Goal: Use online tool/utility

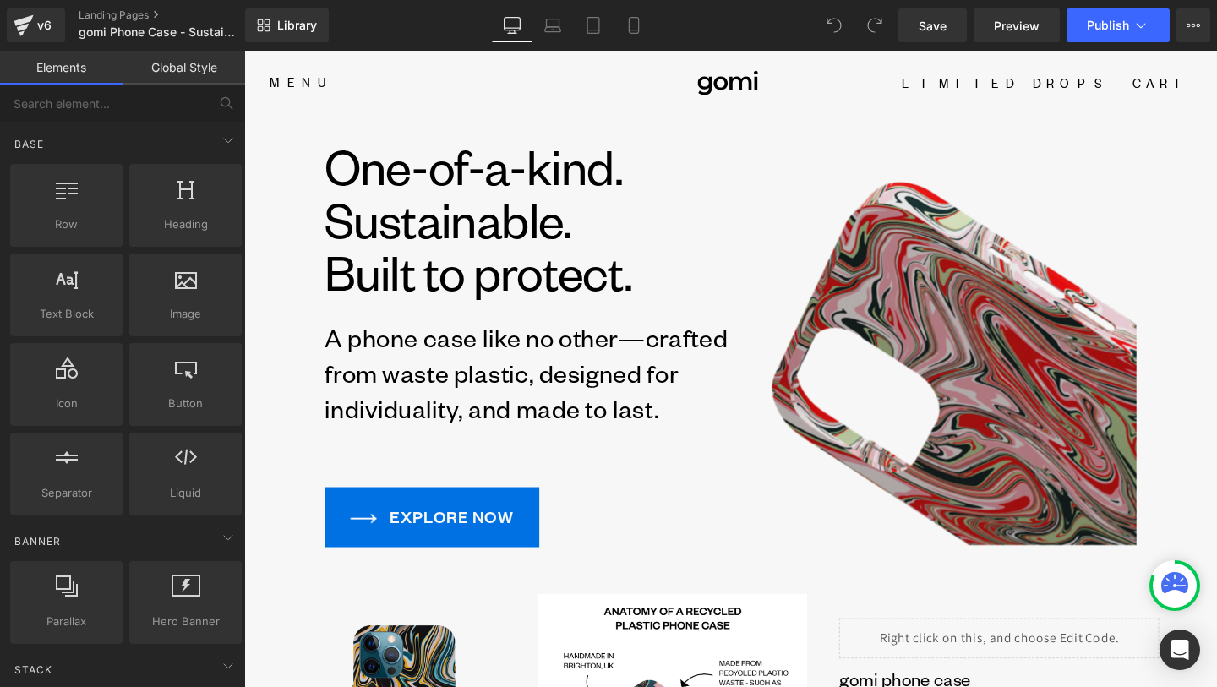
click at [929, 427] on img at bounding box center [968, 357] width 427 height 427
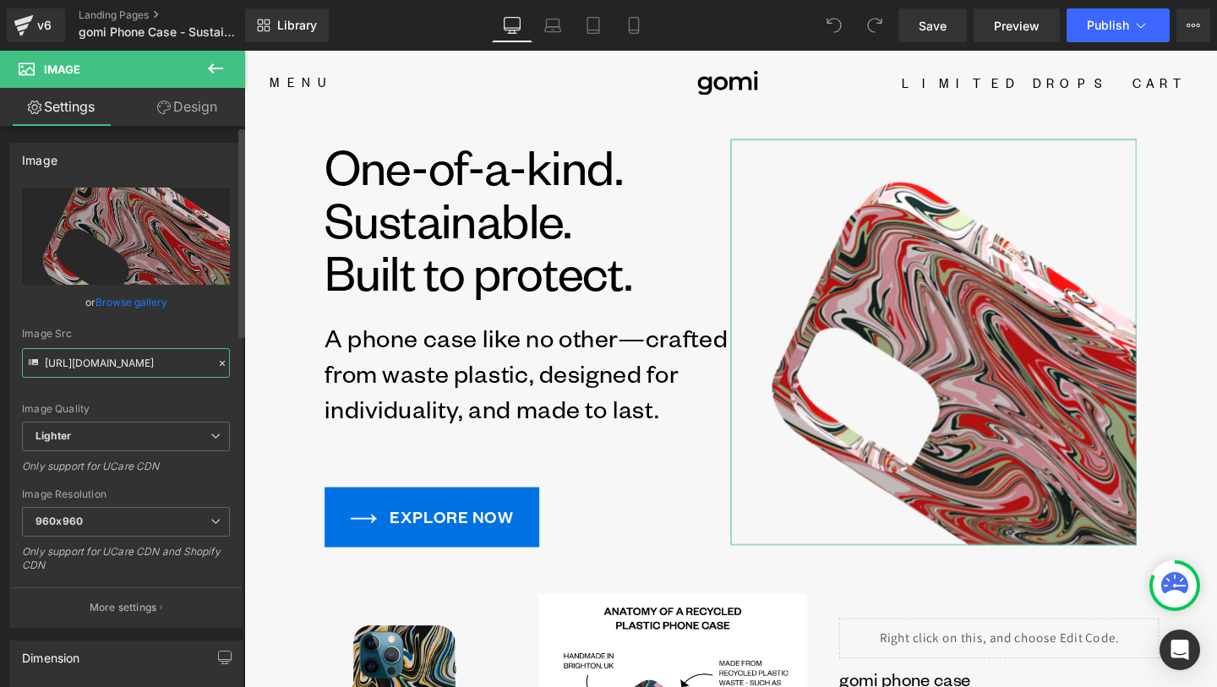
click at [137, 356] on input "[URL][DOMAIN_NAME]" at bounding box center [126, 363] width 208 height 30
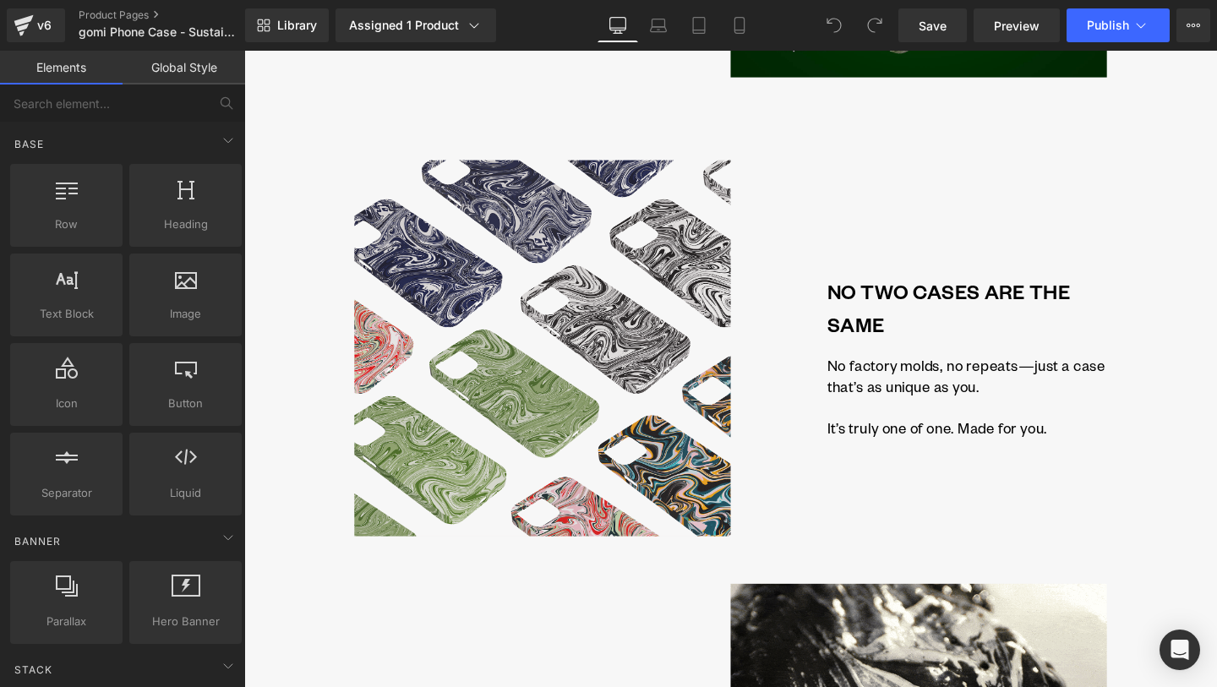
scroll to position [2161, 0]
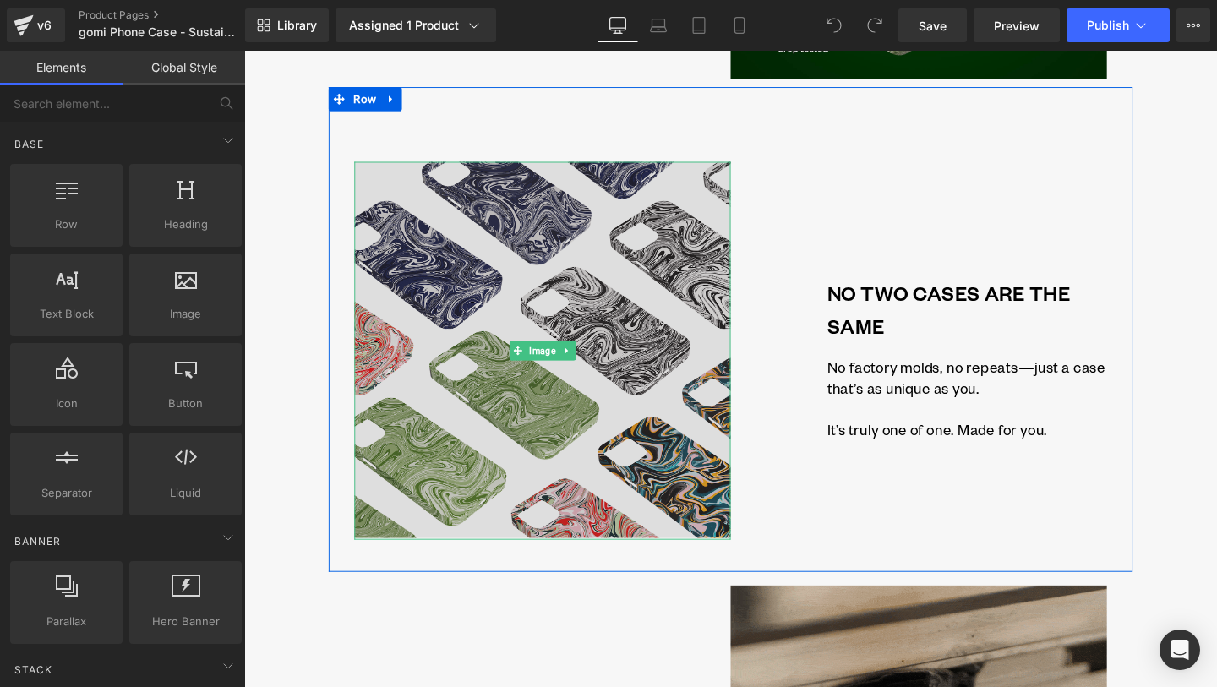
click at [598, 335] on img at bounding box center [557, 365] width 395 height 397
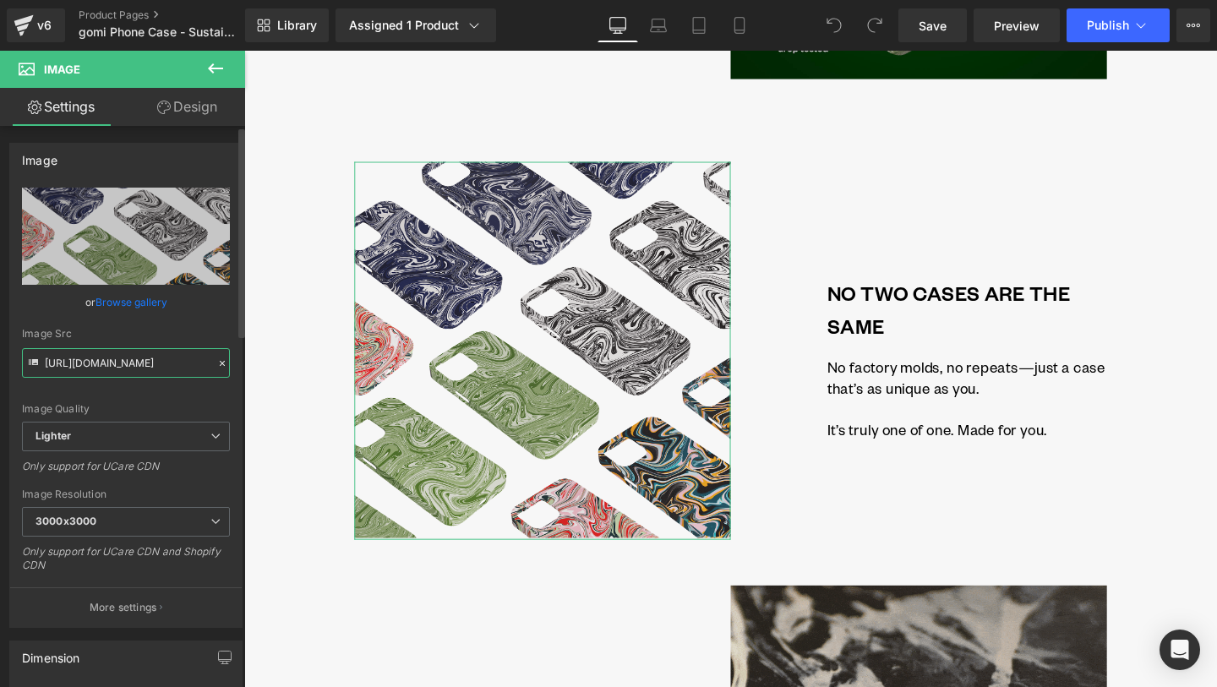
click at [175, 358] on input "https://ucarecdn.com/9fa0fe6a-e388-4f4f-8fb1-5dd308720ad9/-/format/auto/-/previ…" at bounding box center [126, 363] width 208 height 30
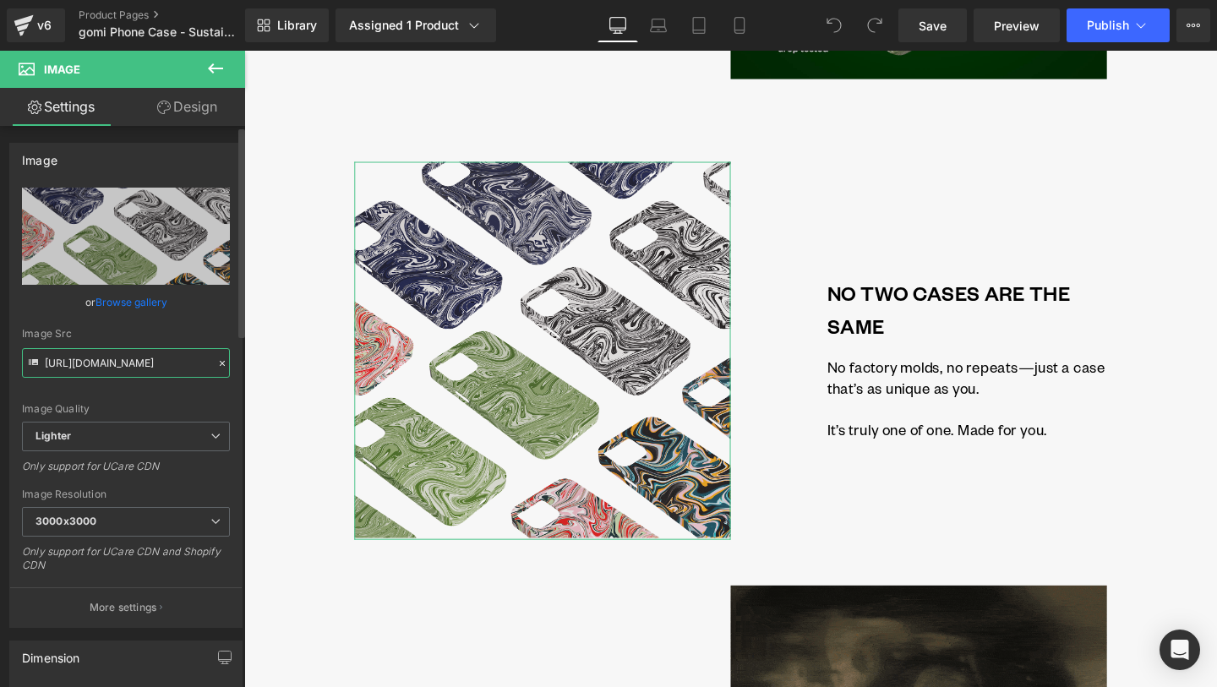
click at [175, 358] on input "https://ucarecdn.com/9fa0fe6a-e388-4f4f-8fb1-5dd308720ad9/-/format/auto/-/previ…" at bounding box center [126, 363] width 208 height 30
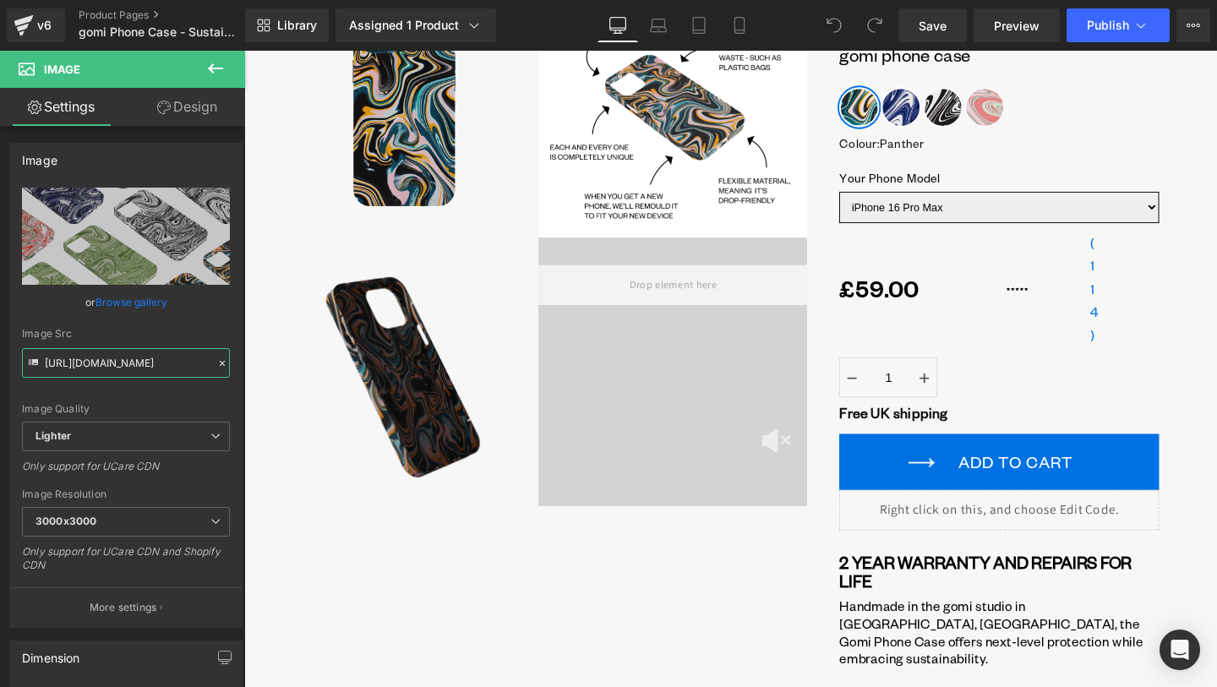
scroll to position [176, 0]
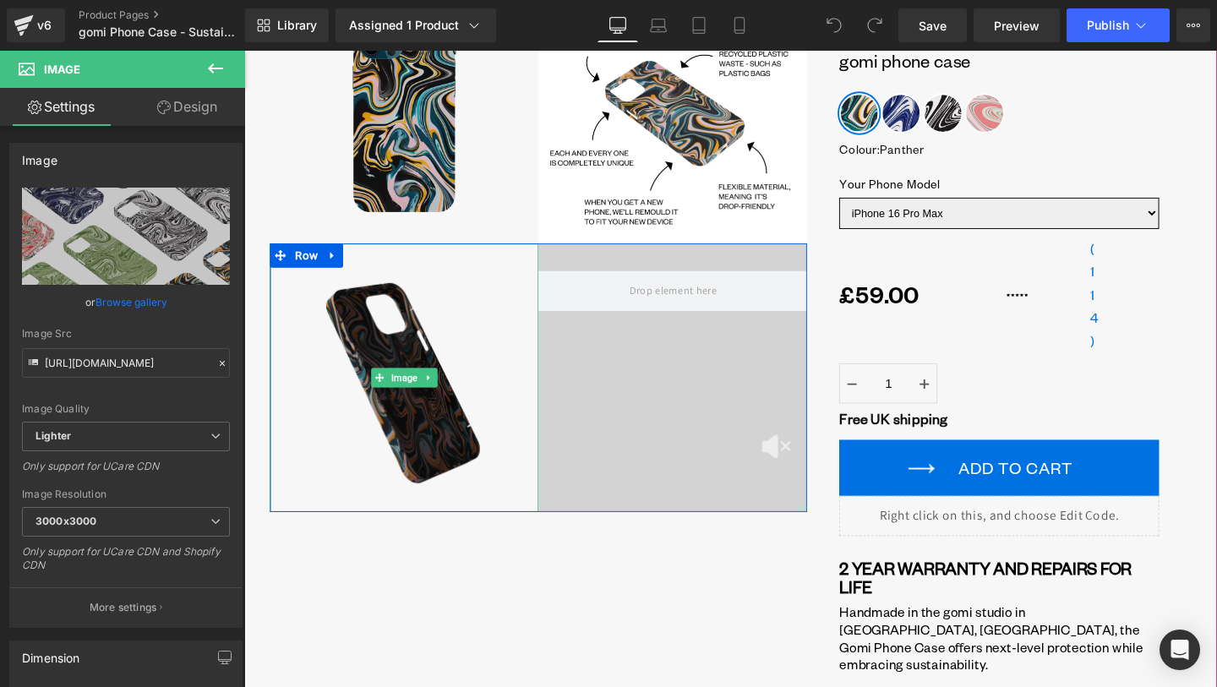
click at [407, 438] on img at bounding box center [412, 394] width 282 height 282
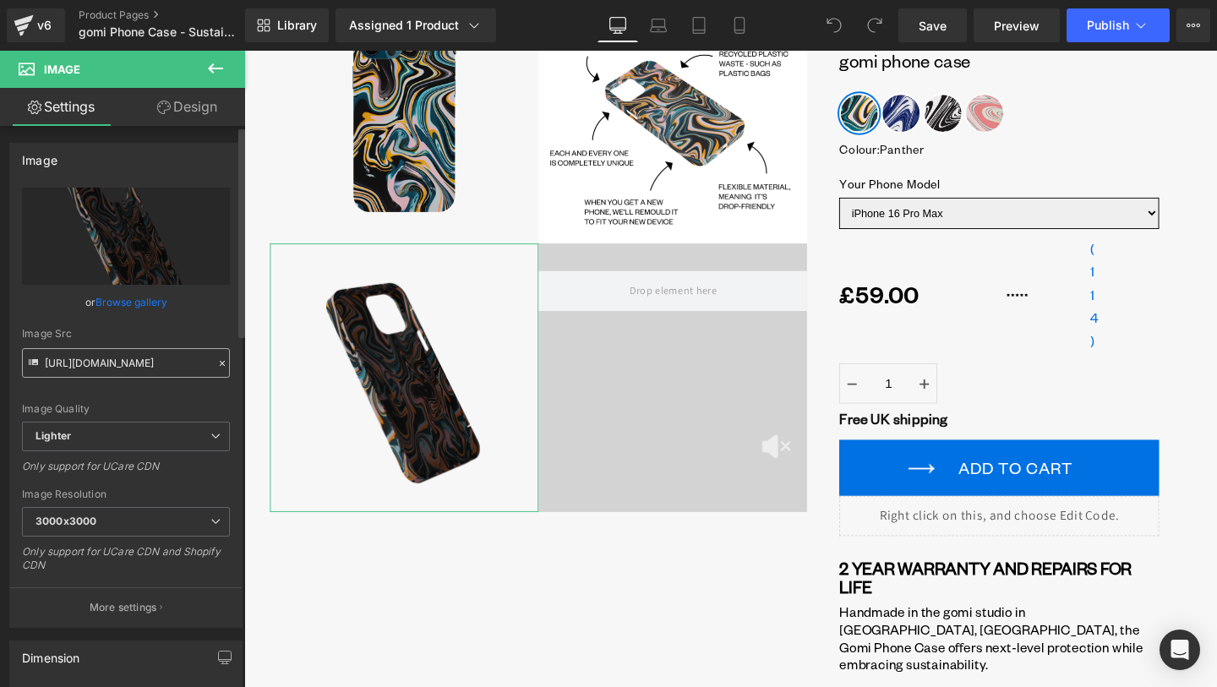
click at [113, 371] on input "https://ucarecdn.com/f15801b4-2ee8-435f-bf82-f21c244463d7/-/format/auto/-/previ…" at bounding box center [126, 363] width 208 height 30
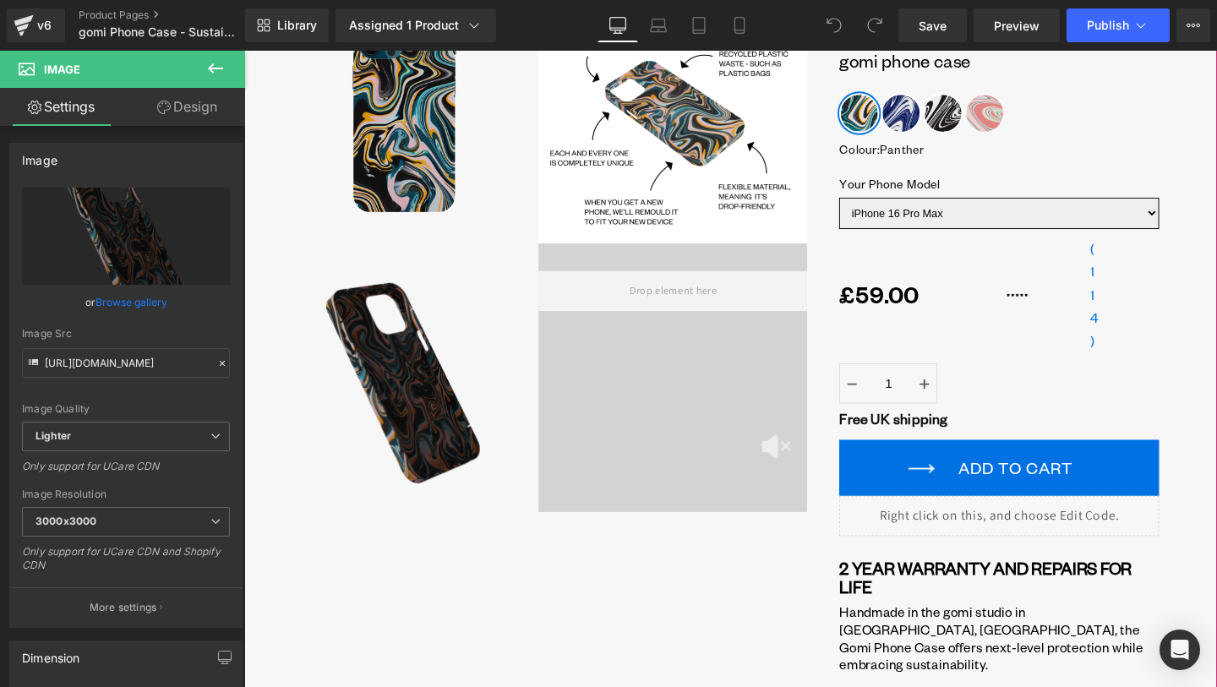
click at [681, 592] on div "‹" at bounding box center [553, 487] width 564 height 1033
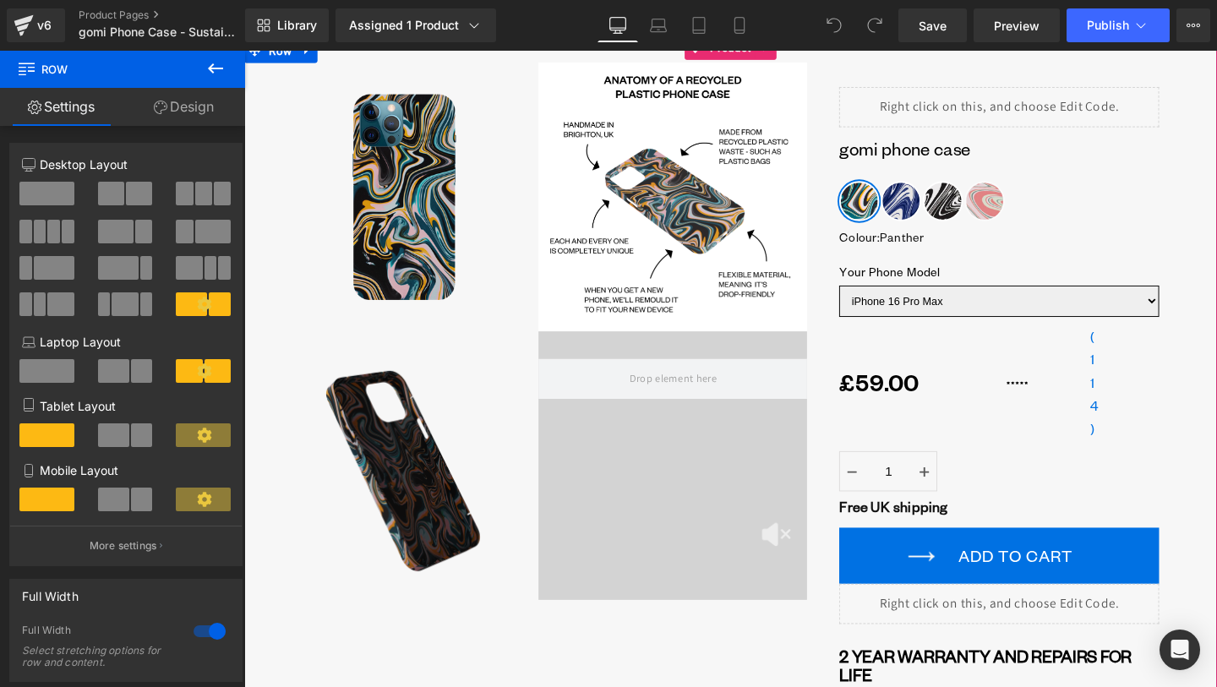
scroll to position [83, 0]
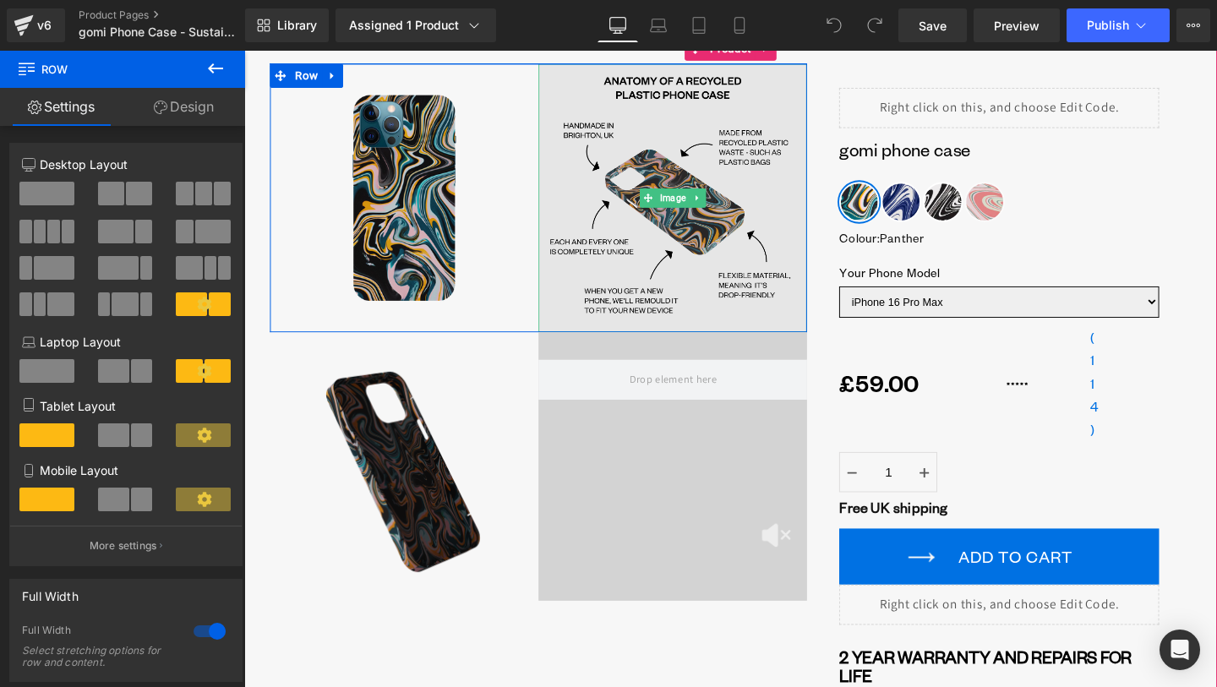
click at [704, 294] on img at bounding box center [694, 205] width 282 height 282
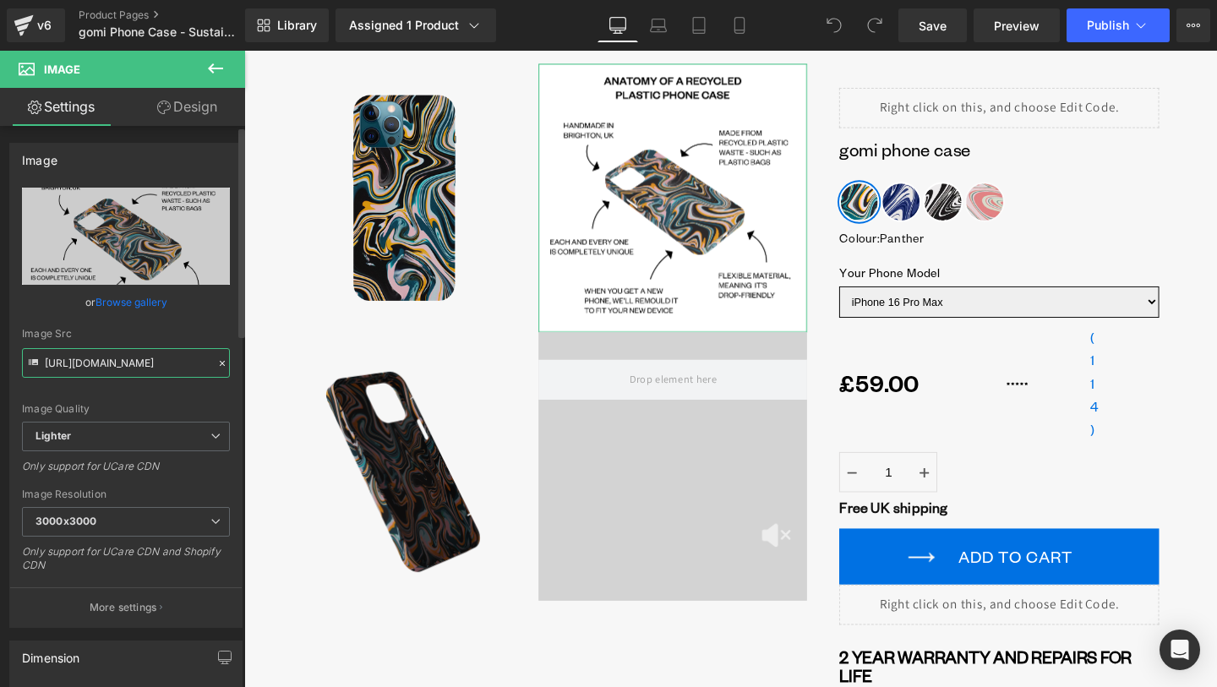
click at [161, 358] on input "https://ucarecdn.com/8c6a5b42-1ae5-49d7-9ba6-f396ade58125/-/format/auto/-/previ…" at bounding box center [126, 363] width 208 height 30
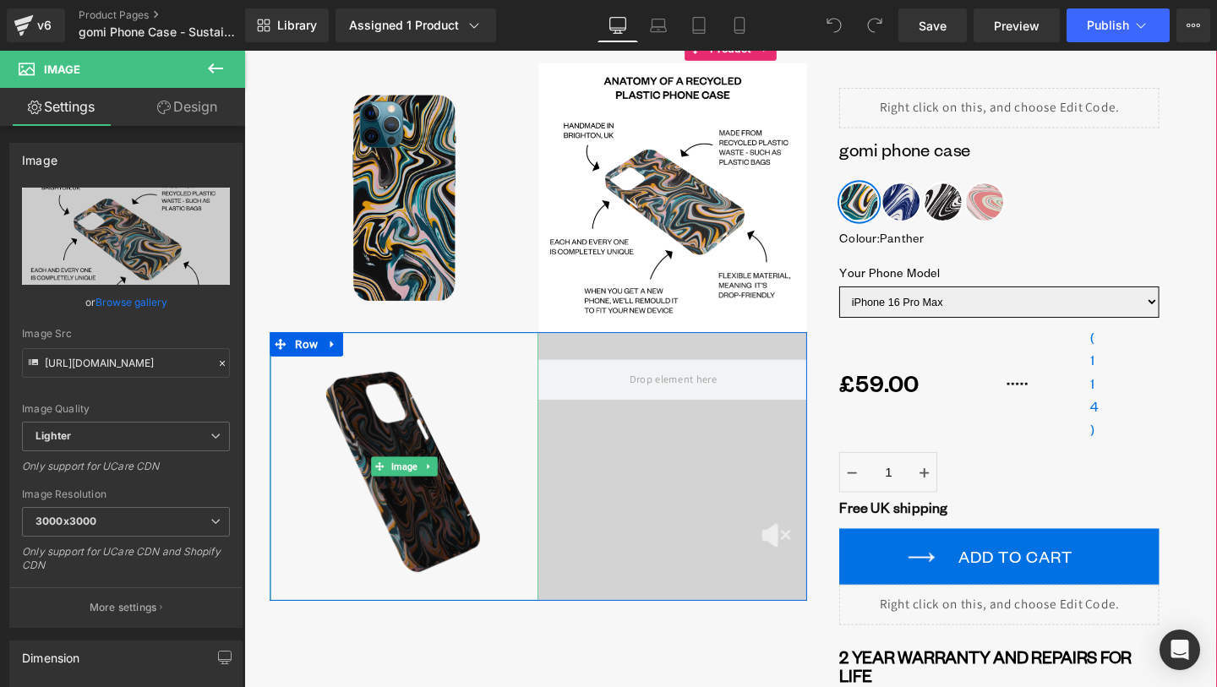
click at [466, 439] on img at bounding box center [412, 487] width 282 height 282
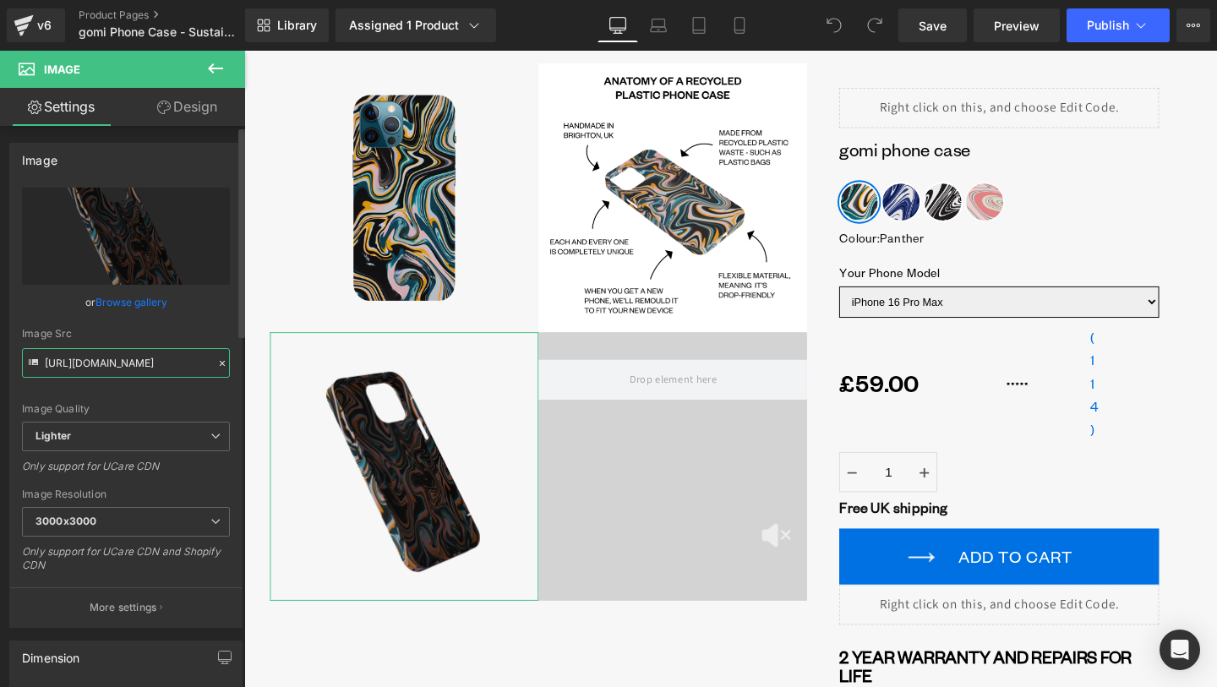
click at [155, 364] on input "https://ucarecdn.com/f15801b4-2ee8-435f-bf82-f21c244463d7/-/format/auto/-/previ…" at bounding box center [126, 363] width 208 height 30
click at [164, 362] on input "https://ucarecdn.com/f15801b4-2ee8-435f-bf82-f21c244463d7/-/format/auto/-/previ…" at bounding box center [126, 363] width 208 height 30
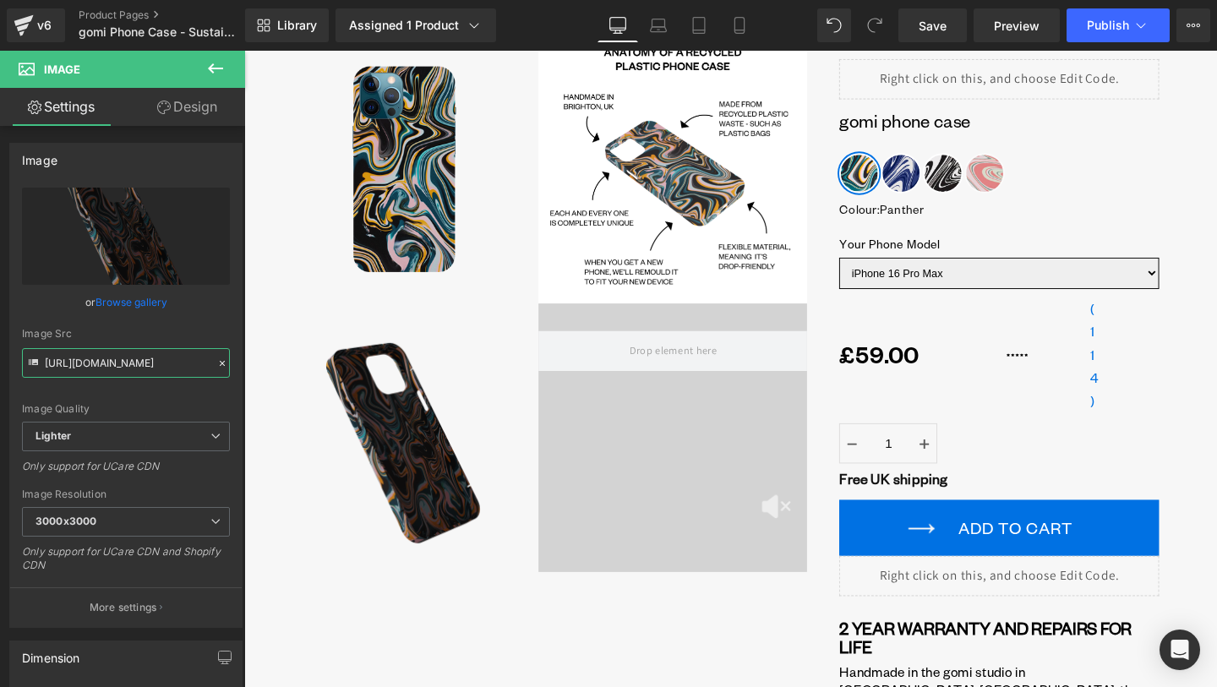
scroll to position [0, 0]
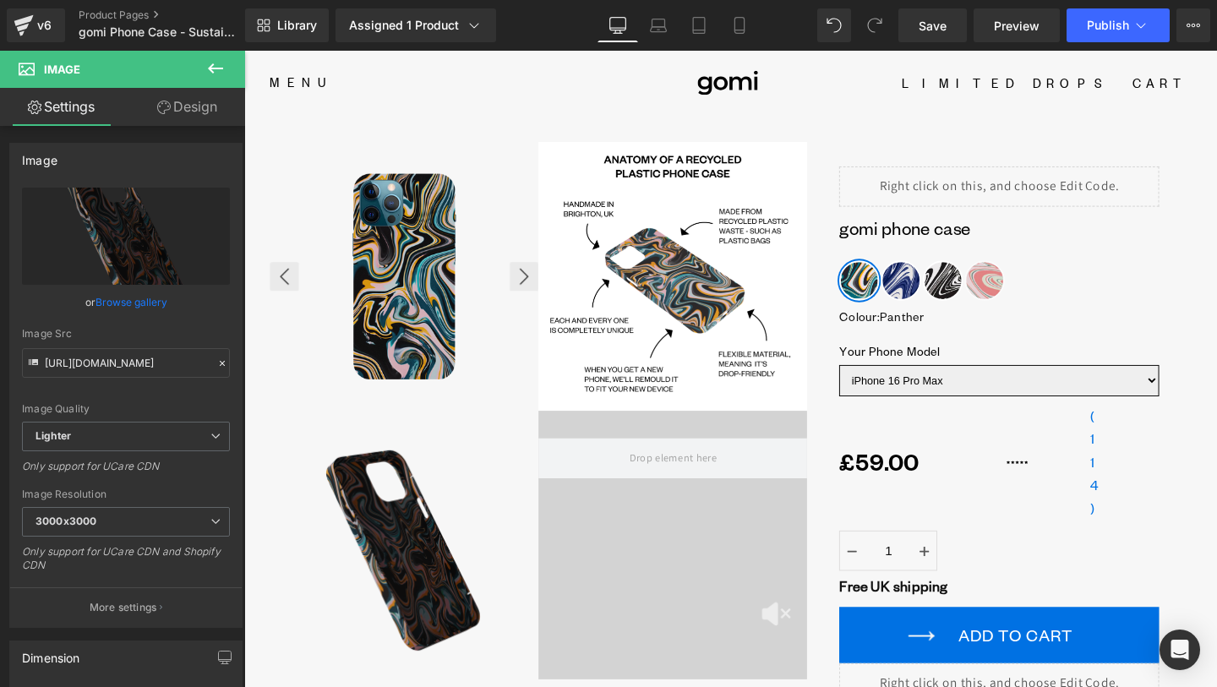
click at [469, 371] on img at bounding box center [412, 288] width 282 height 282
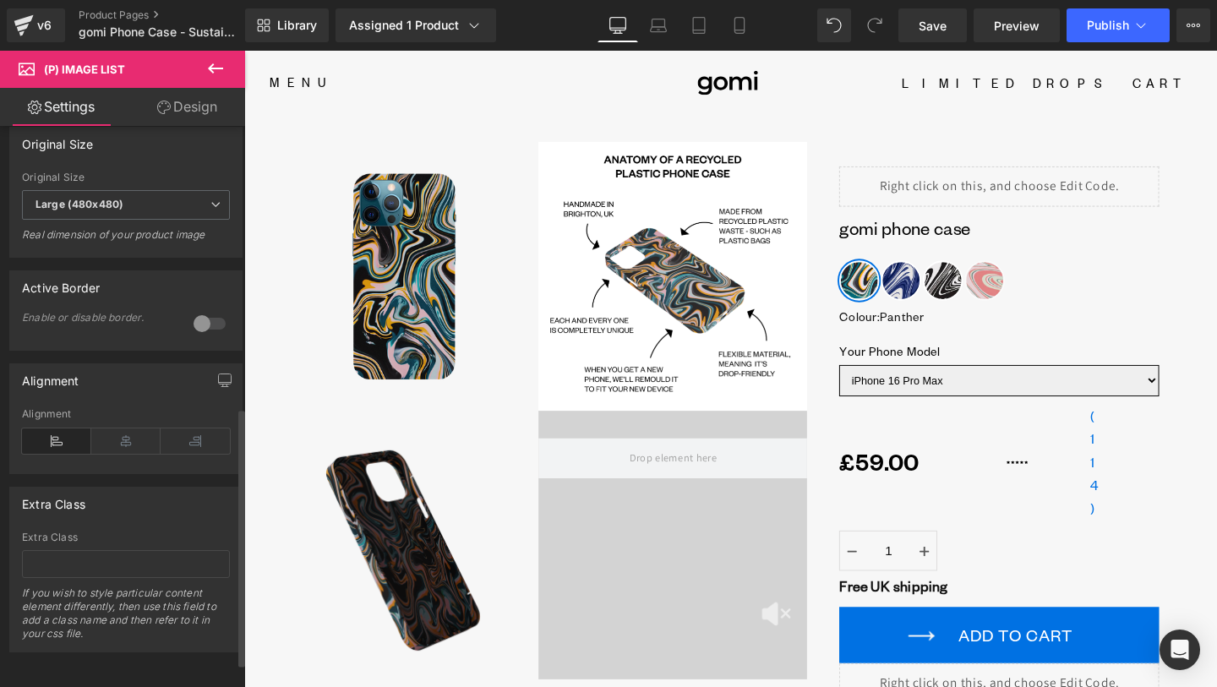
scroll to position [663, 0]
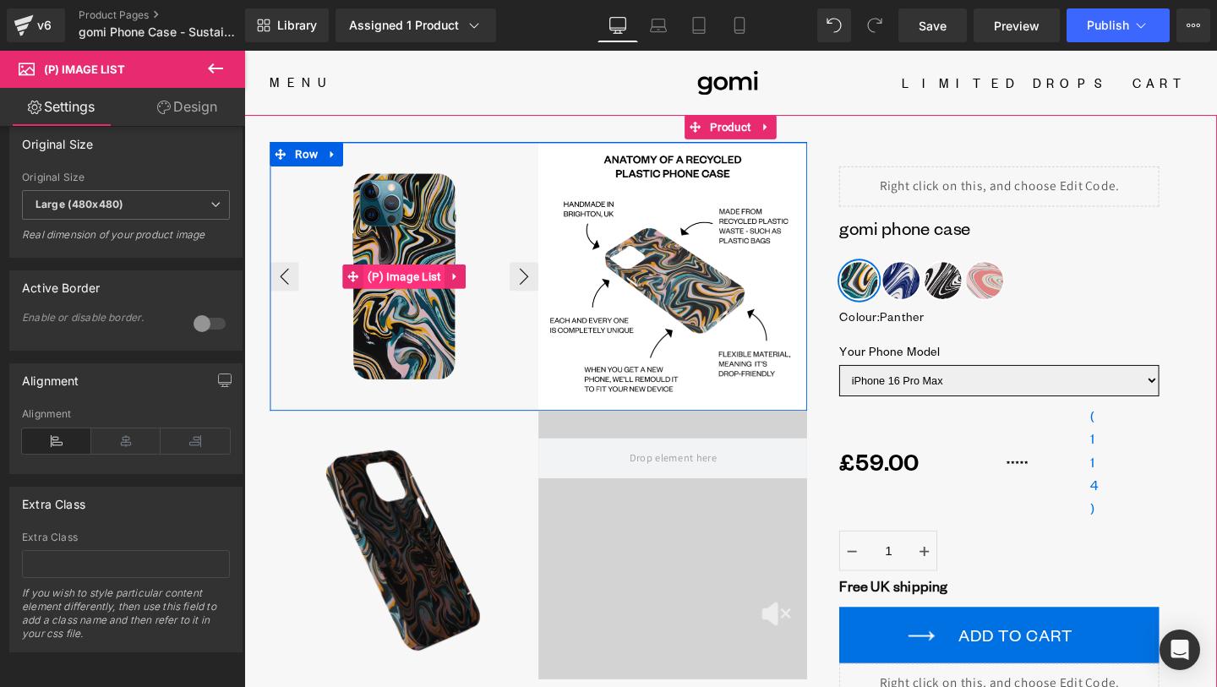
click at [419, 294] on span "(P) Image List" at bounding box center [412, 287] width 85 height 25
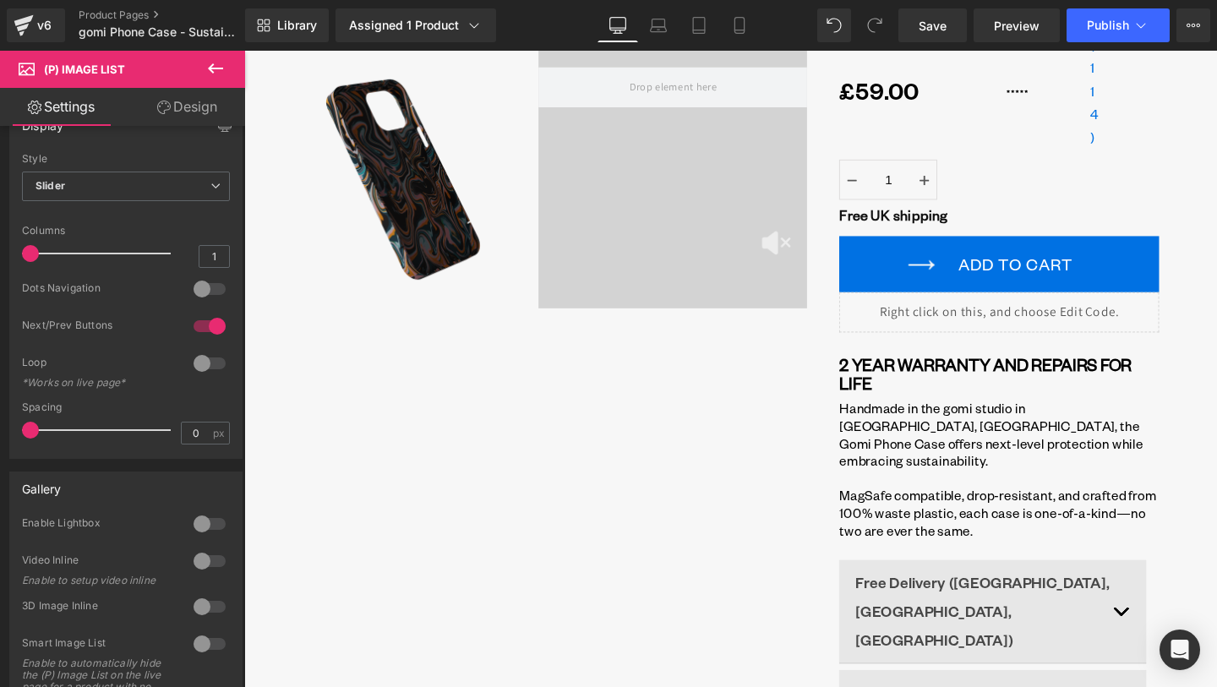
scroll to position [0, 0]
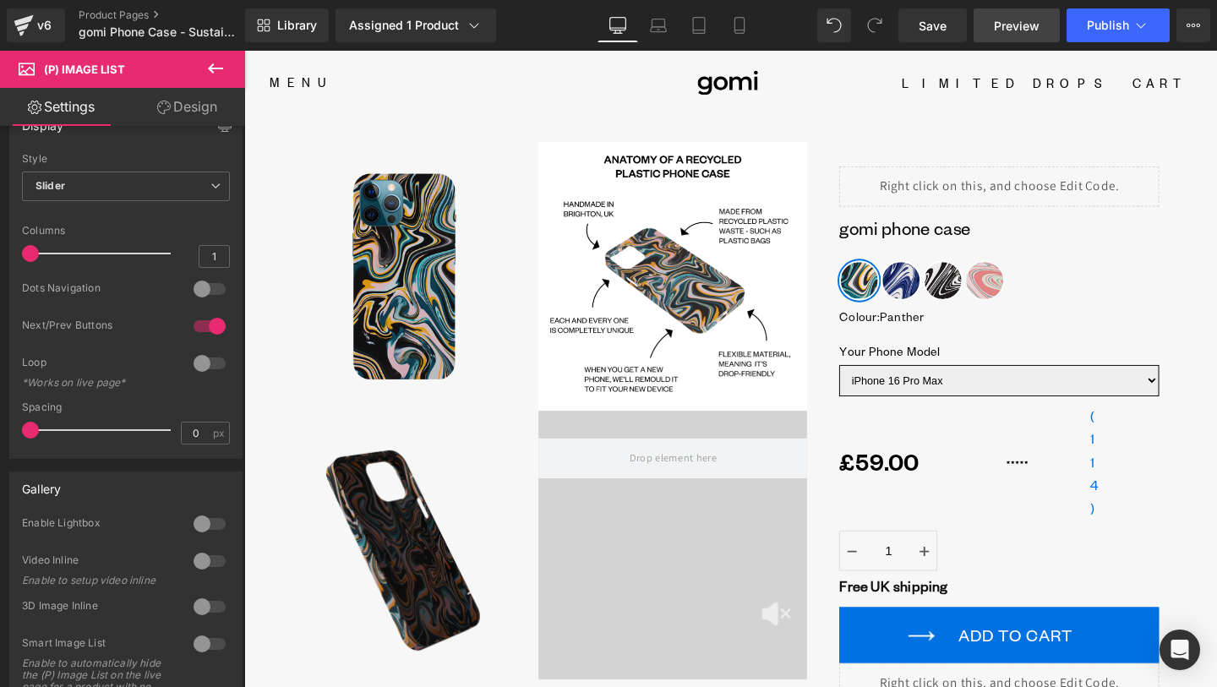
click at [1016, 21] on span "Preview" at bounding box center [1017, 26] width 46 height 18
